Goal: Find specific page/section: Find specific page/section

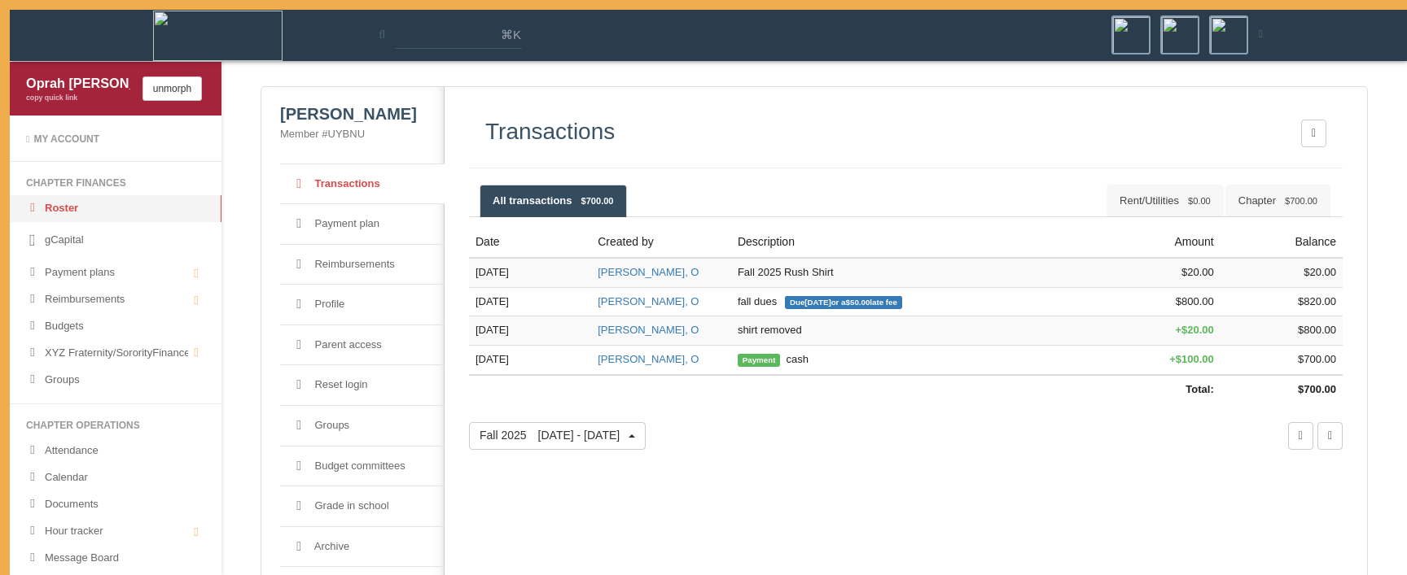
click at [747, 489] on div "Transactions All transactions $700.00 Chapter $700.00 Rent/Utilities $0.00 Date…" at bounding box center [899, 362] width 910 height 550
